Goal: Transaction & Acquisition: Purchase product/service

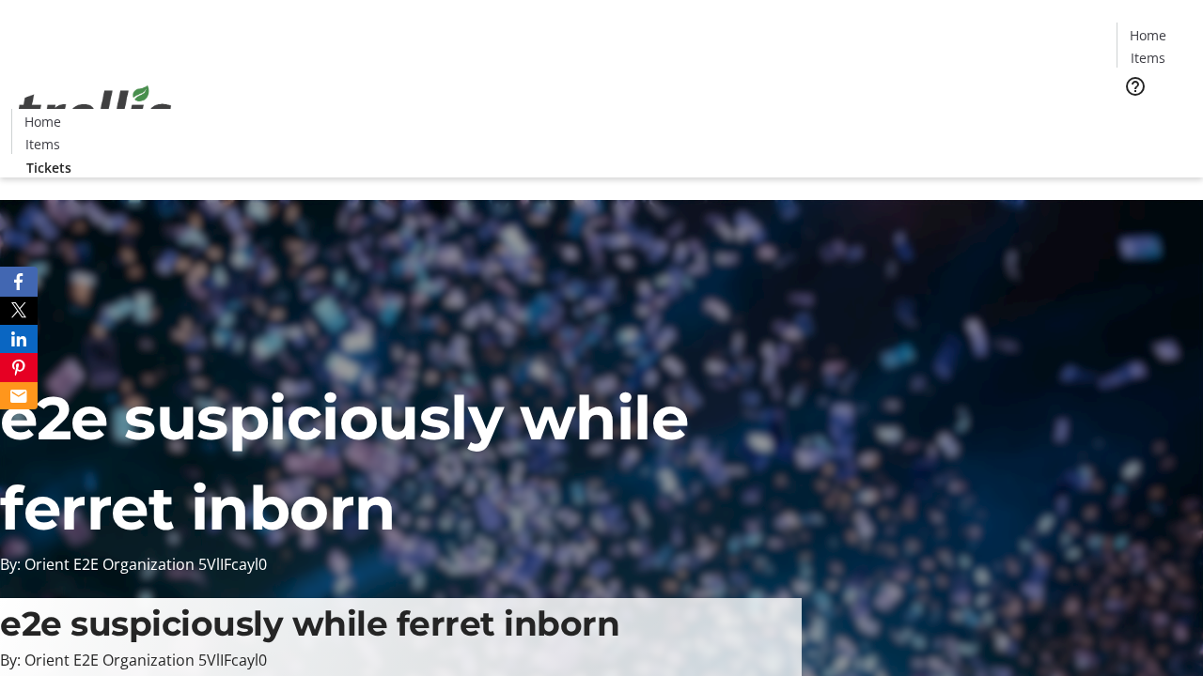
click at [1131, 109] on span "Tickets" at bounding box center [1153, 119] width 45 height 20
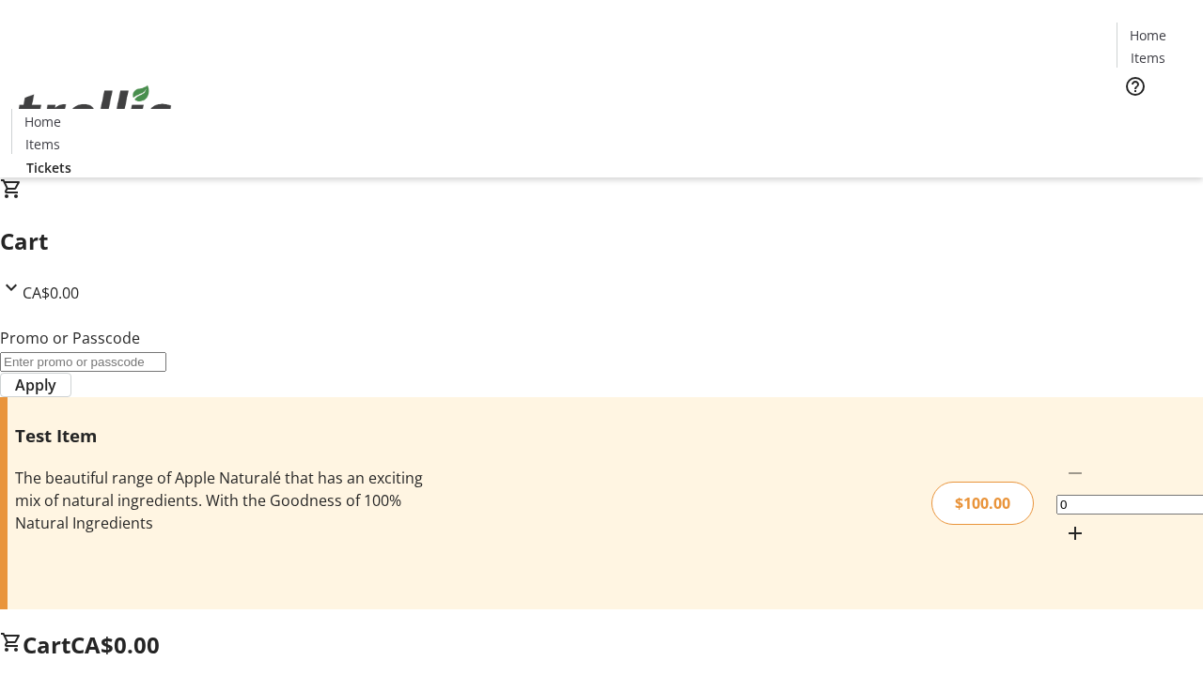
click at [1064, 522] on mat-icon "Increment by one" at bounding box center [1075, 533] width 23 height 23
type input "1"
type input "PERCENT"
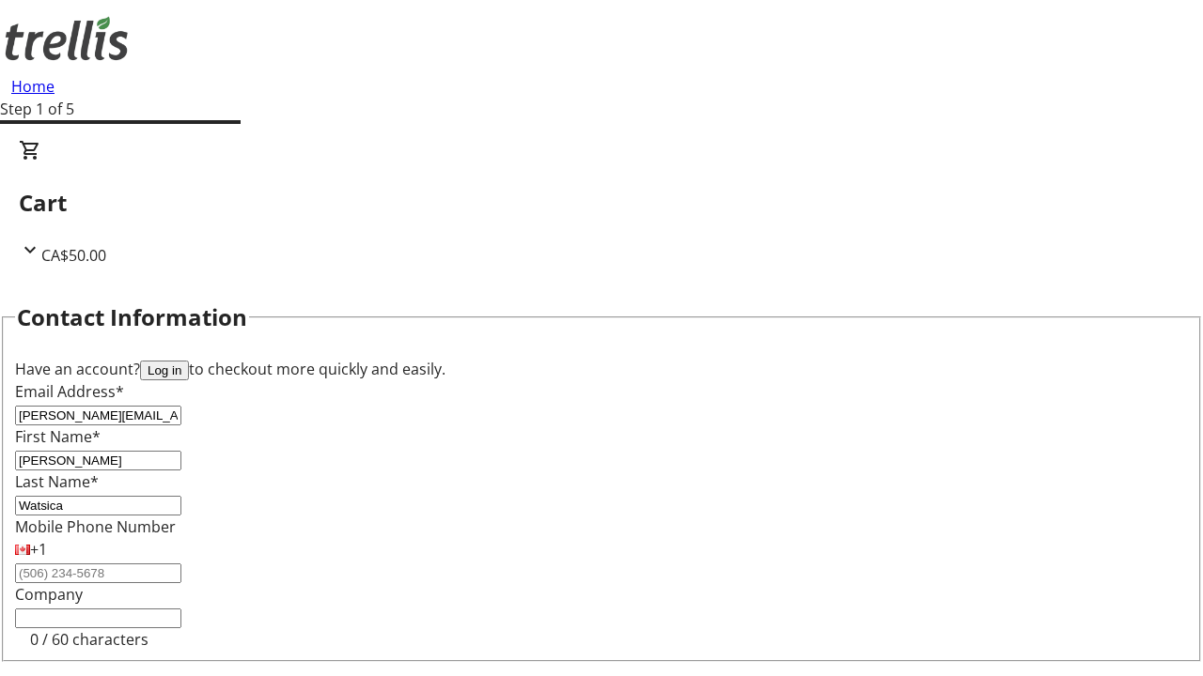
type input "Watsica"
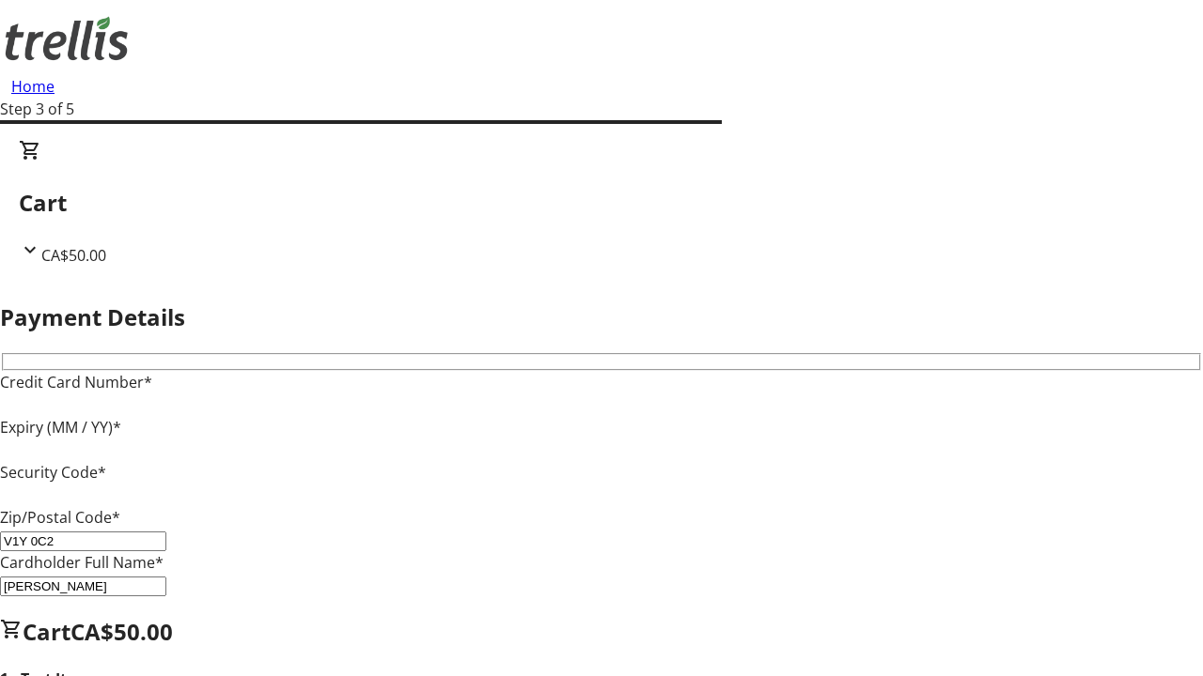
type input "V1Y 0C2"
